Goal: Information Seeking & Learning: Learn about a topic

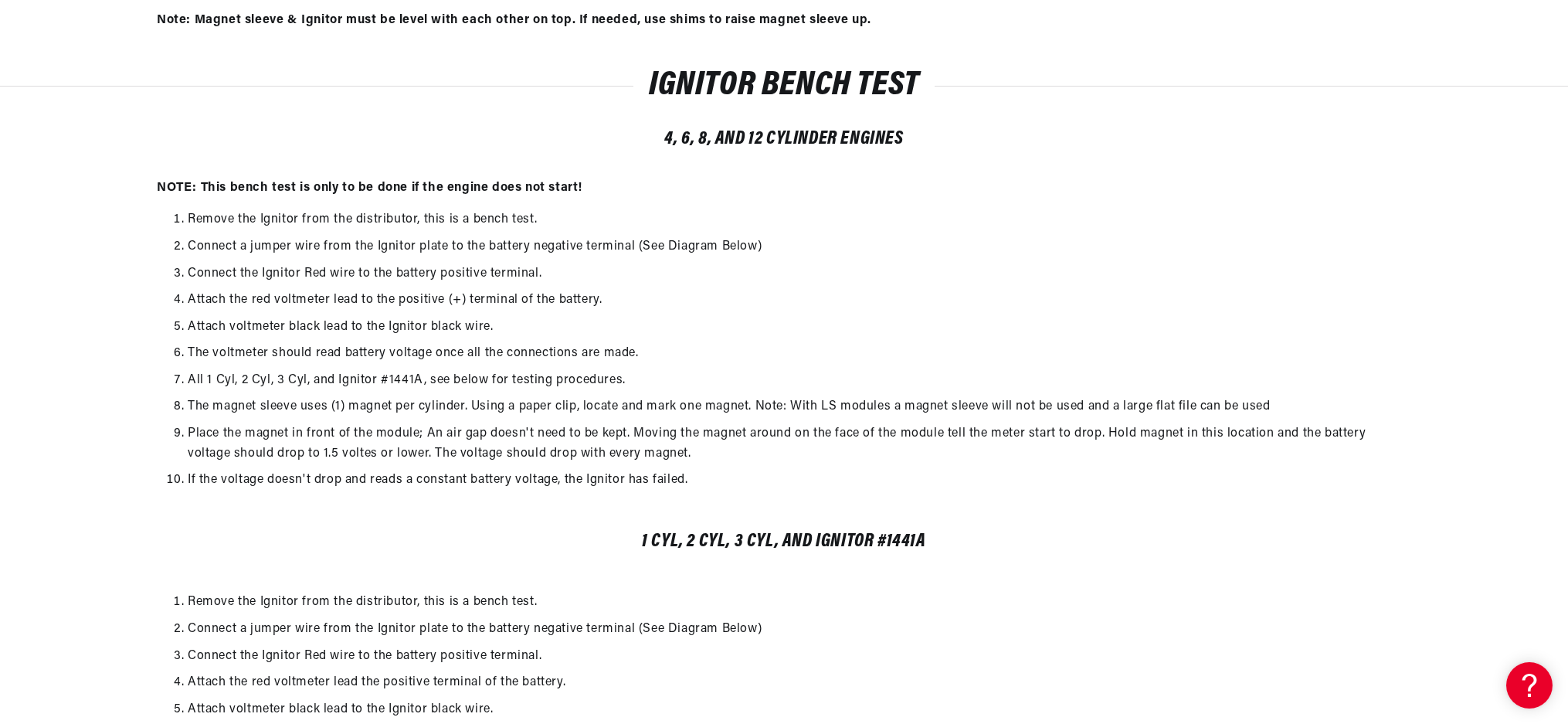
scroll to position [3414, 0]
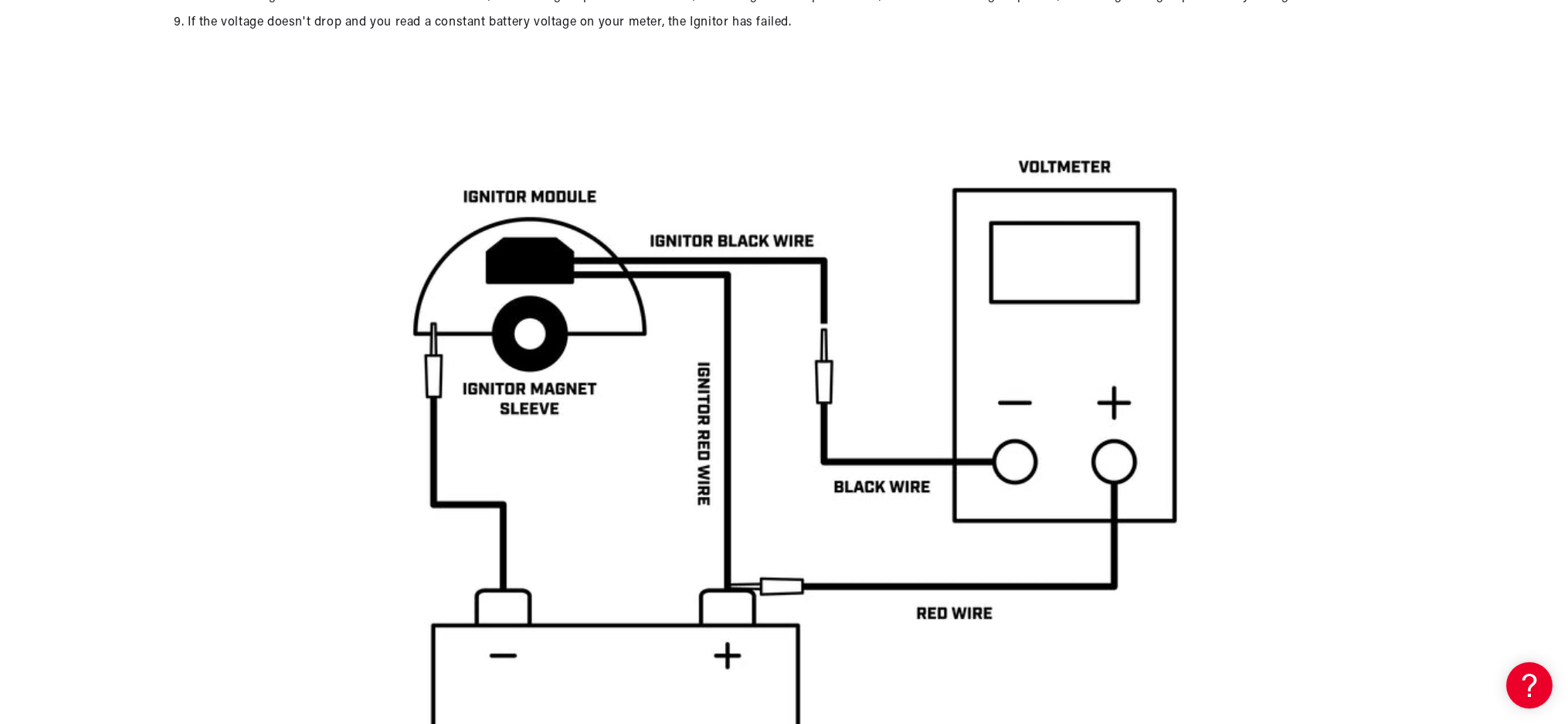
scroll to position [4209, 0]
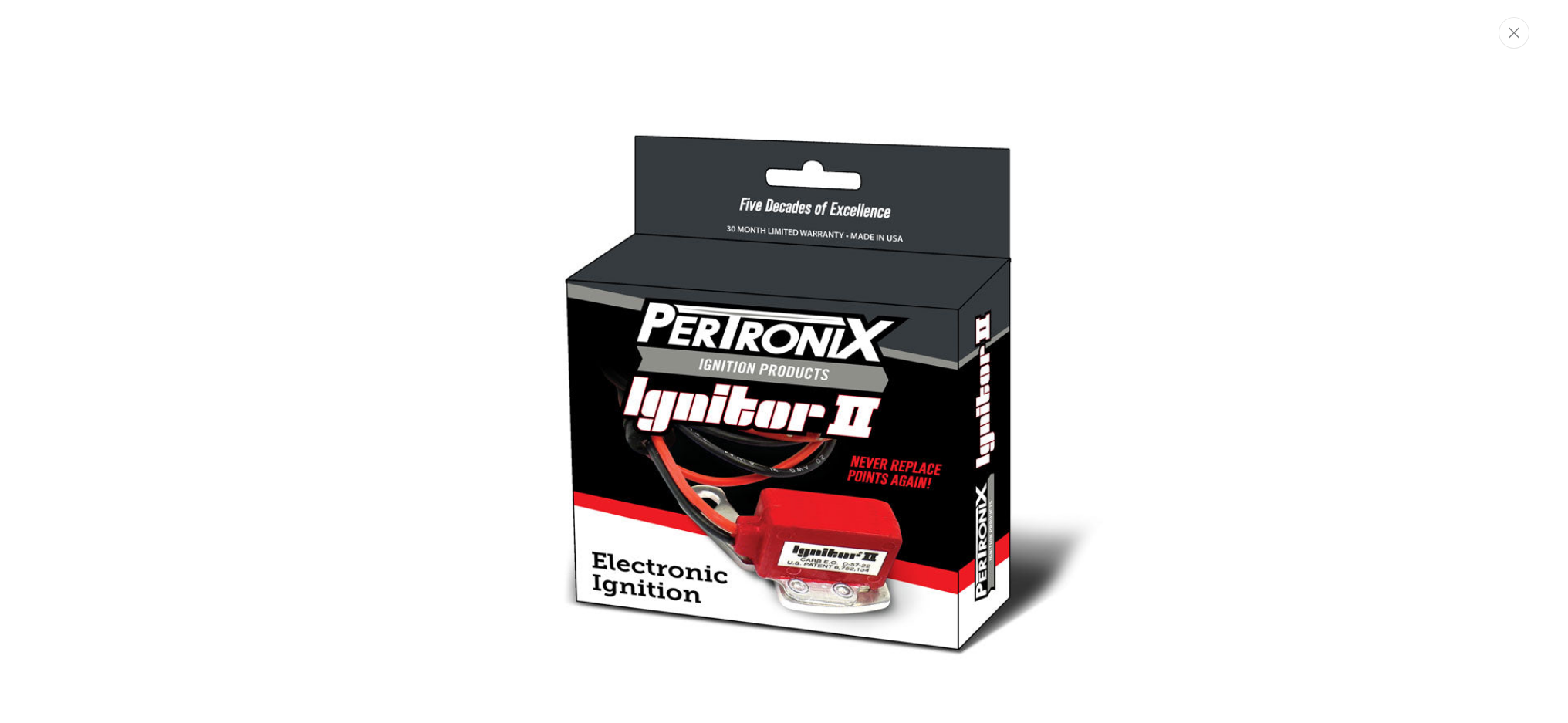
scroll to position [780, 0]
